Goal: Task Accomplishment & Management: Use online tool/utility

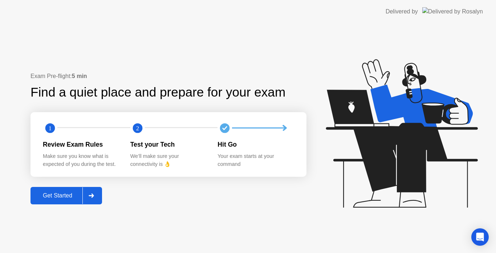
click at [55, 194] on div "Get Started" at bounding box center [58, 196] width 50 height 7
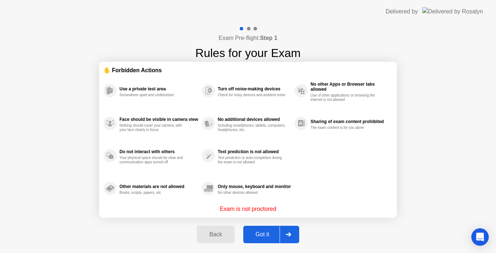
click at [264, 237] on div "Got it" at bounding box center [263, 234] width 34 height 7
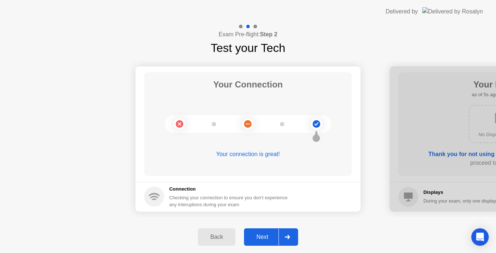
click at [264, 237] on div "Next" at bounding box center [262, 237] width 32 height 7
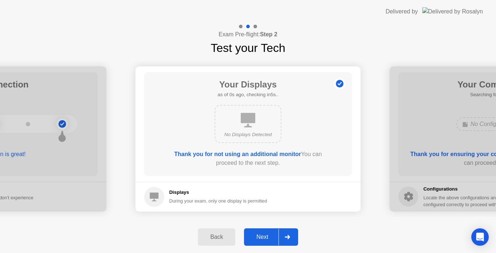
click at [264, 237] on div "Next" at bounding box center [262, 237] width 32 height 7
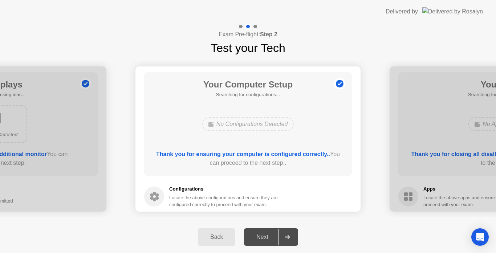
click at [318, 221] on div "Back Next" at bounding box center [248, 237] width 496 height 32
click at [291, 238] on div at bounding box center [287, 237] width 17 height 17
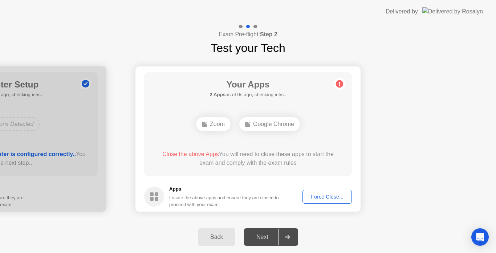
click at [263, 237] on div "Next" at bounding box center [262, 237] width 32 height 7
click at [328, 197] on div "Force Close..." at bounding box center [327, 197] width 44 height 6
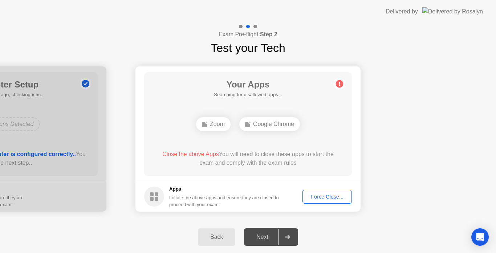
click at [338, 197] on div "Force Close..." at bounding box center [327, 197] width 44 height 6
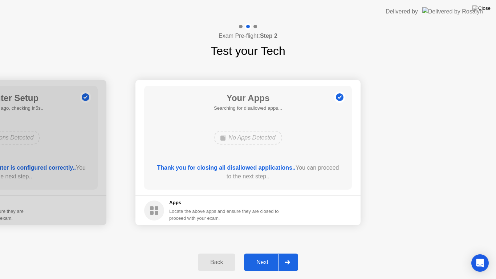
click at [269, 253] on div "Next" at bounding box center [262, 262] width 32 height 7
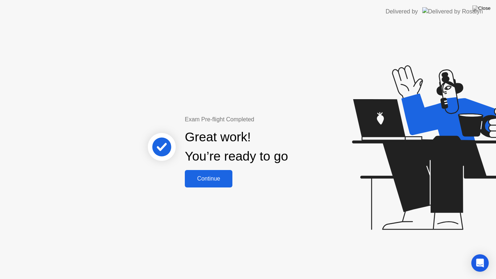
click at [216, 179] on div "Continue" at bounding box center [208, 178] width 43 height 7
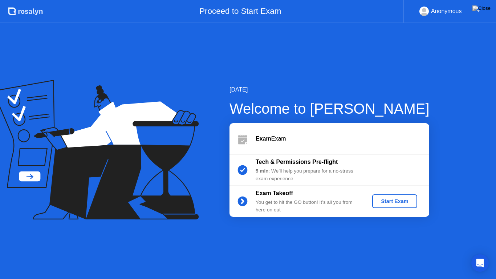
click at [392, 202] on div "Start Exam" at bounding box center [394, 201] width 39 height 6
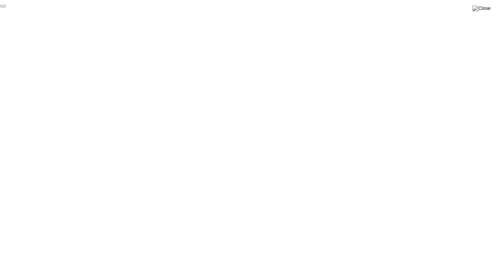
click div "End Proctoring Session"
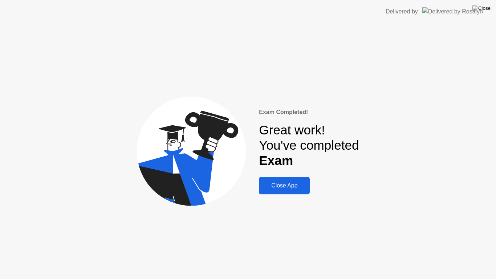
click at [276, 187] on div "Close App" at bounding box center [284, 185] width 46 height 7
